Goal: Navigation & Orientation: Find specific page/section

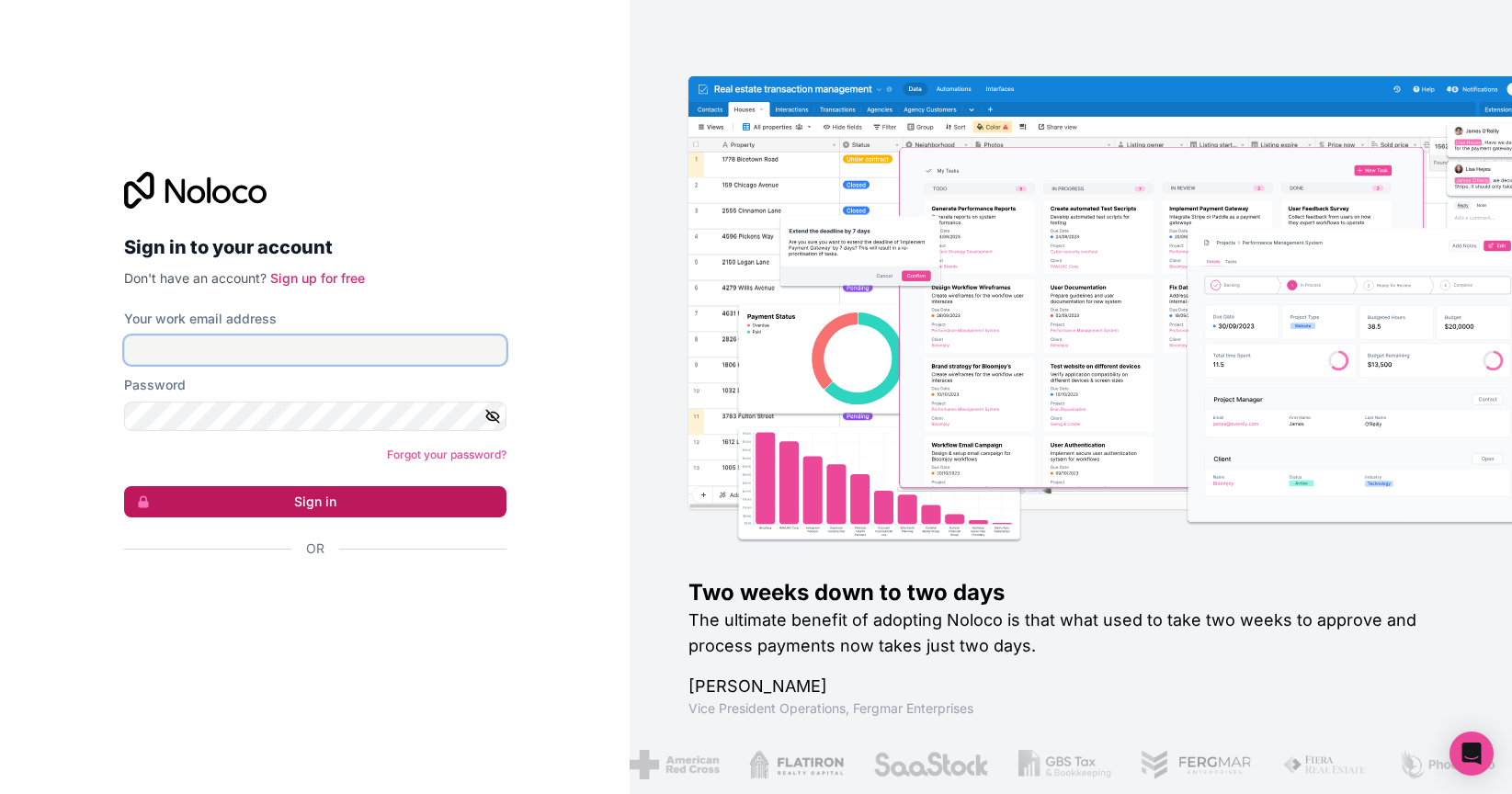
type input "[PERSON_NAME][EMAIL_ADDRESS][DOMAIN_NAME]"
click at [444, 511] on button "Sign in" at bounding box center [315, 502] width 383 height 32
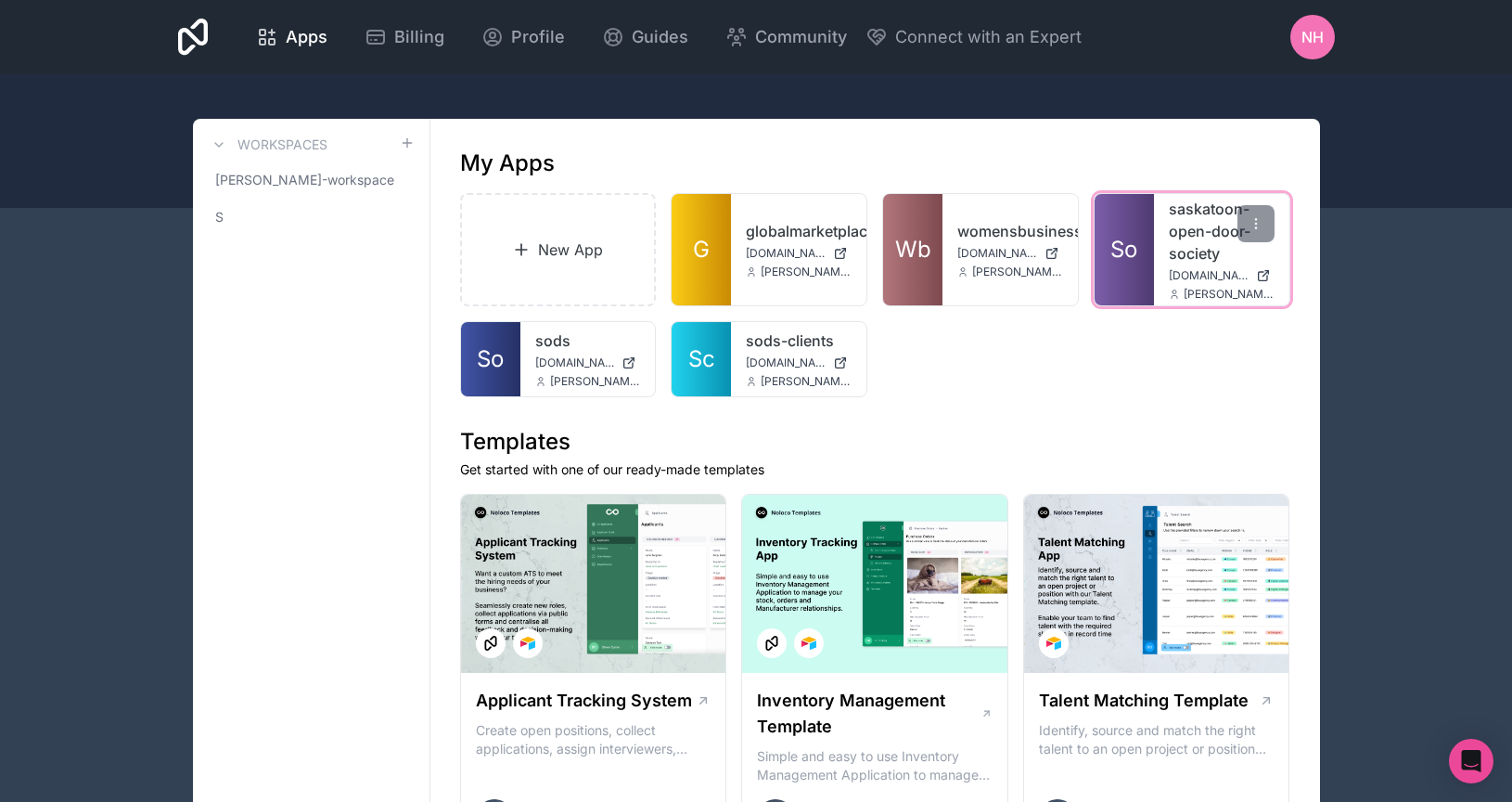
click at [1115, 241] on span "So" at bounding box center [1124, 250] width 27 height 30
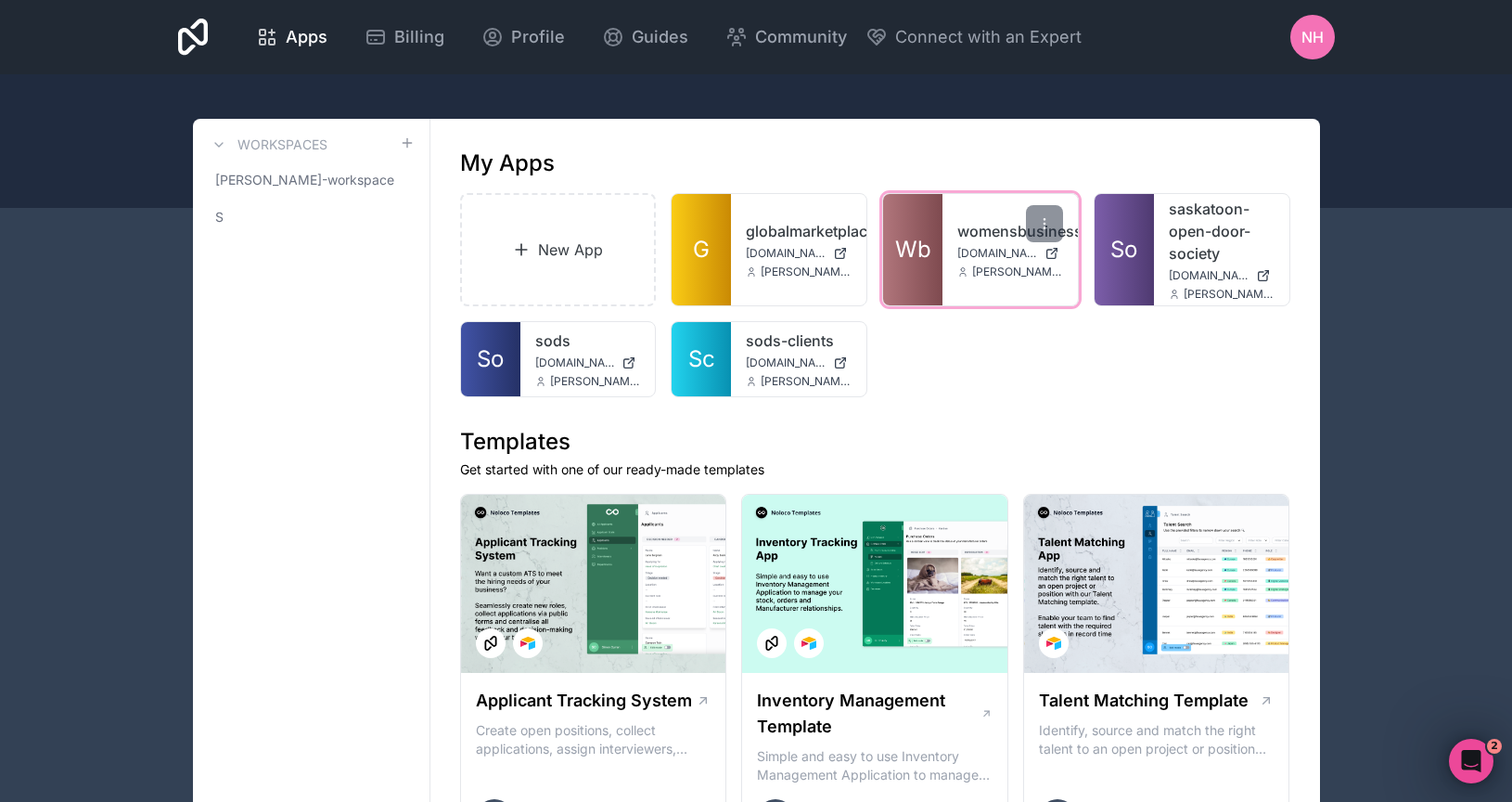
click at [923, 232] on link "Wb" at bounding box center [912, 249] width 59 height 111
